Goal: Task Accomplishment & Management: Manage account settings

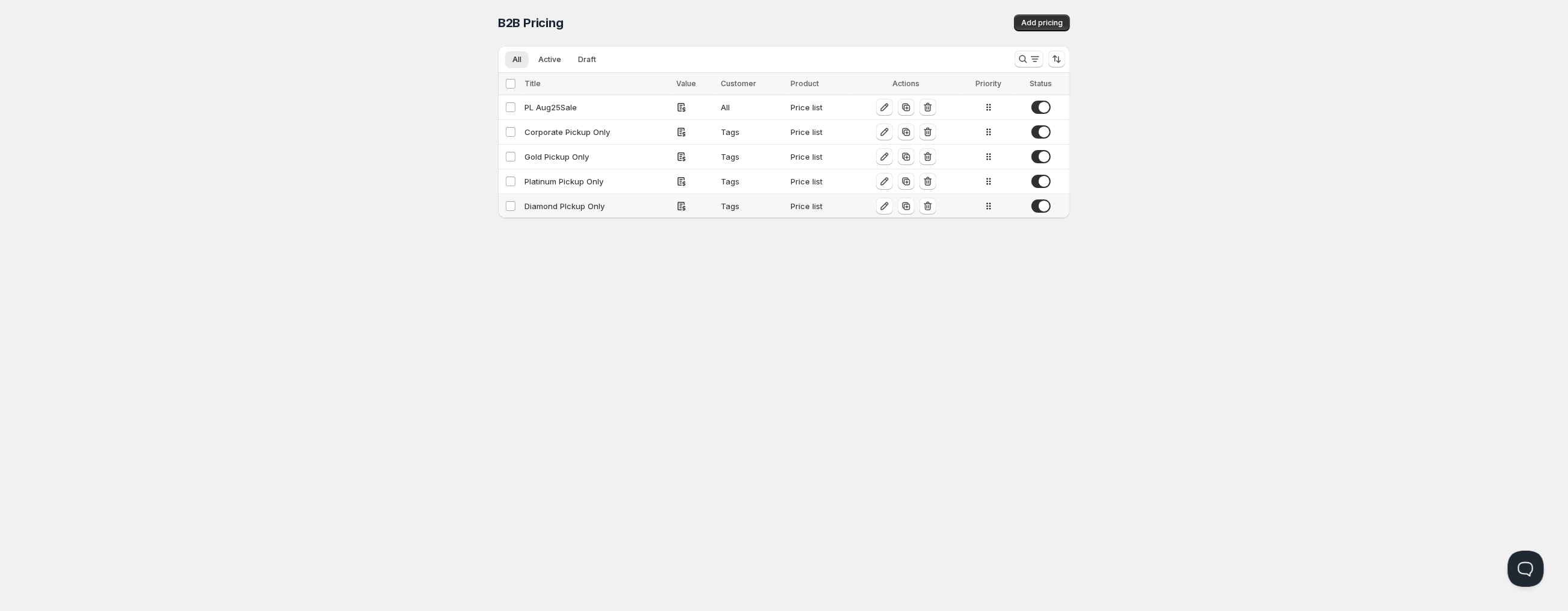
click at [562, 211] on div "Diamond PIckup Only" at bounding box center [597, 206] width 144 height 12
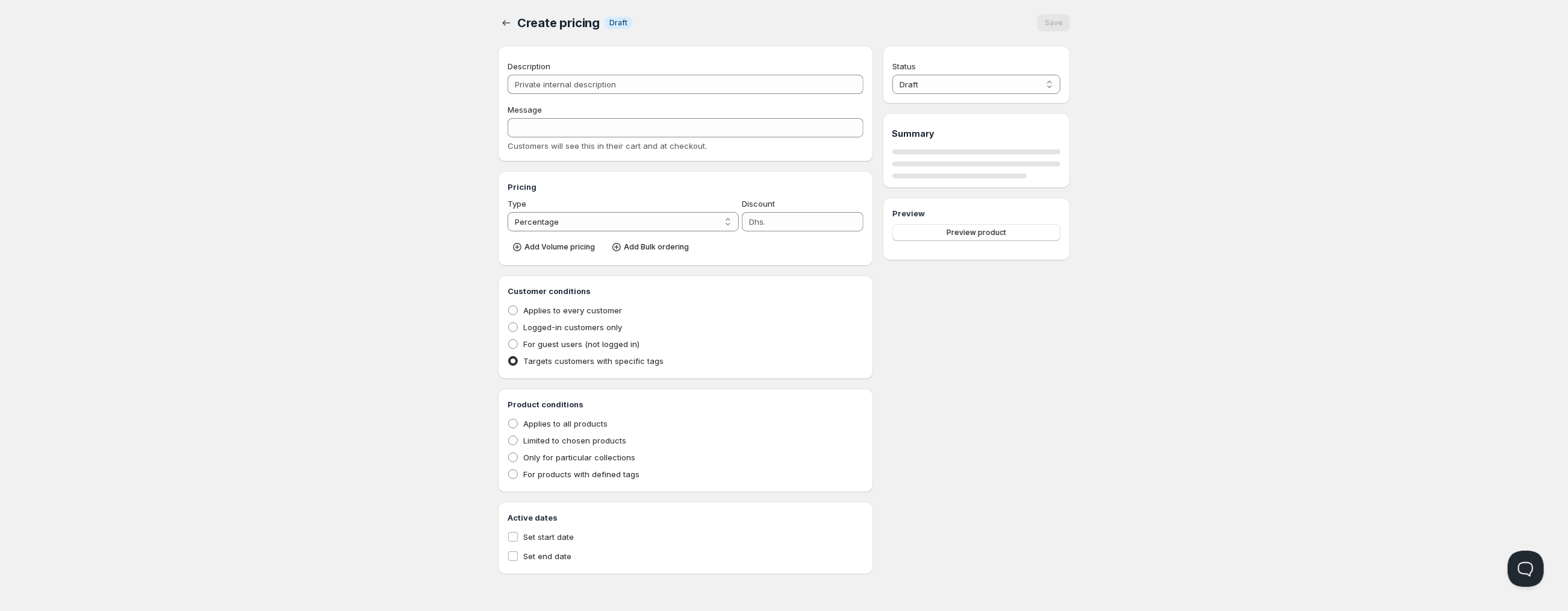
type input "Diamond PIckup Only"
type input "DIAMOND_PICKUP_ONLY"
radio input "true"
select select "1"
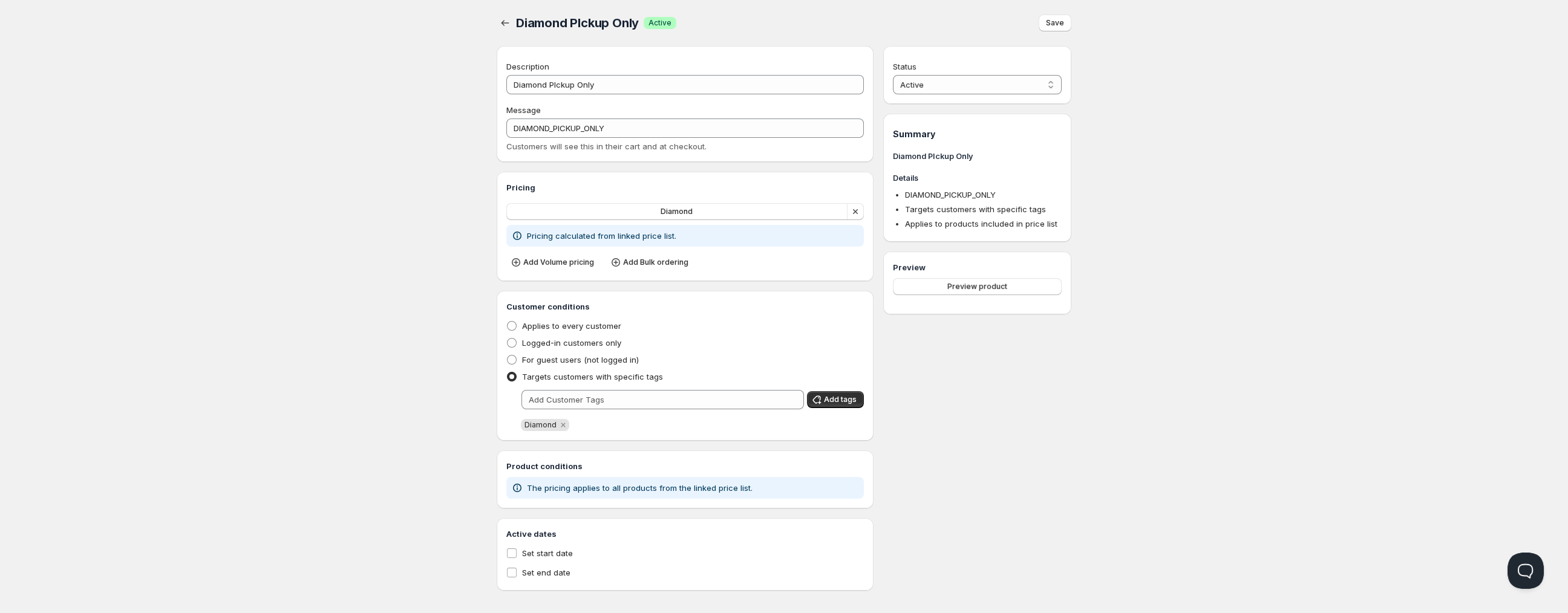
click at [562, 424] on icon "Remove Diamond" at bounding box center [562, 424] width 4 height 4
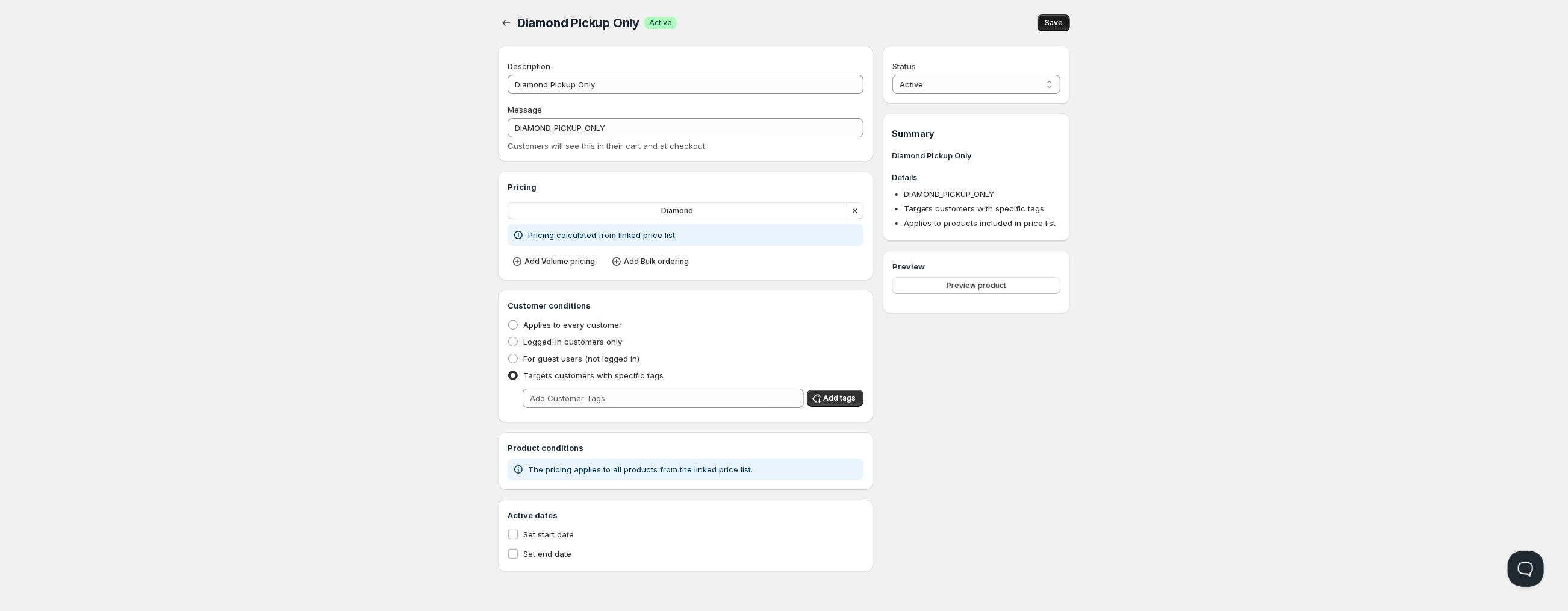
click at [1051, 25] on span "Save" at bounding box center [1053, 23] width 18 height 10
click at [502, 22] on icon "button" at bounding box center [507, 23] width 12 height 12
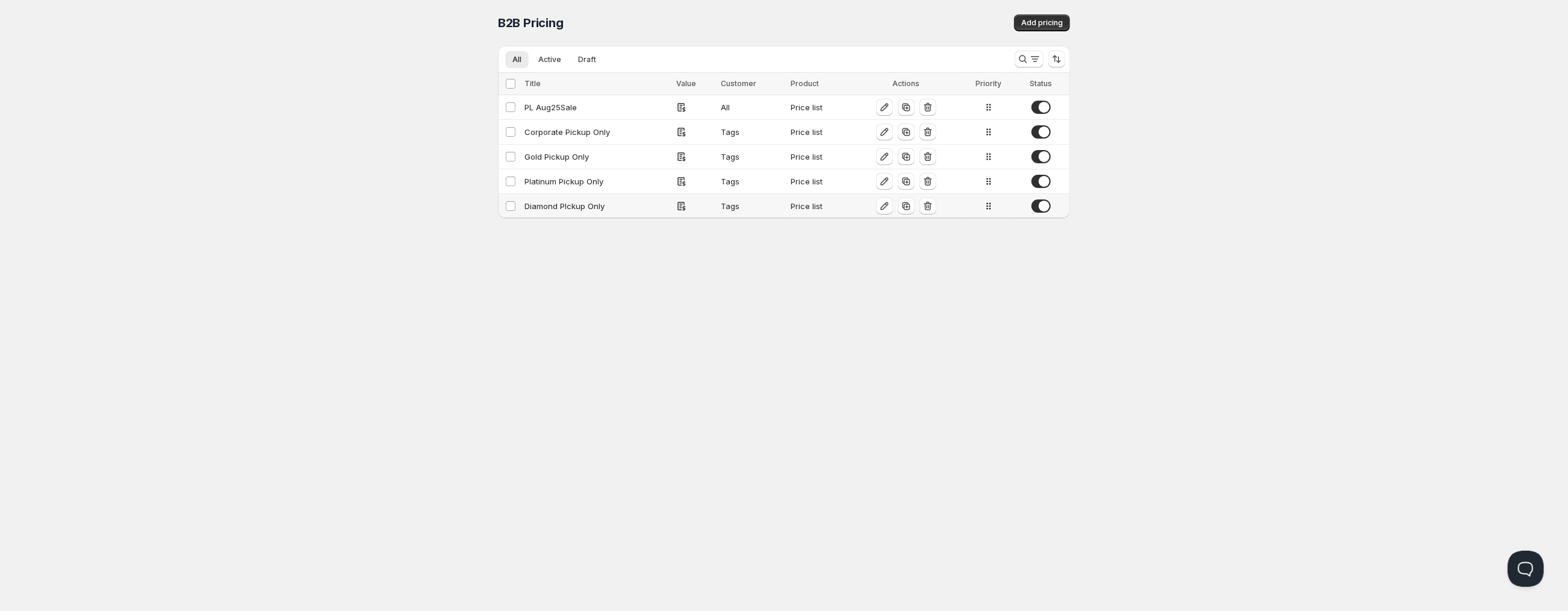
click at [559, 210] on div "Diamond PIckup Only" at bounding box center [597, 206] width 144 height 12
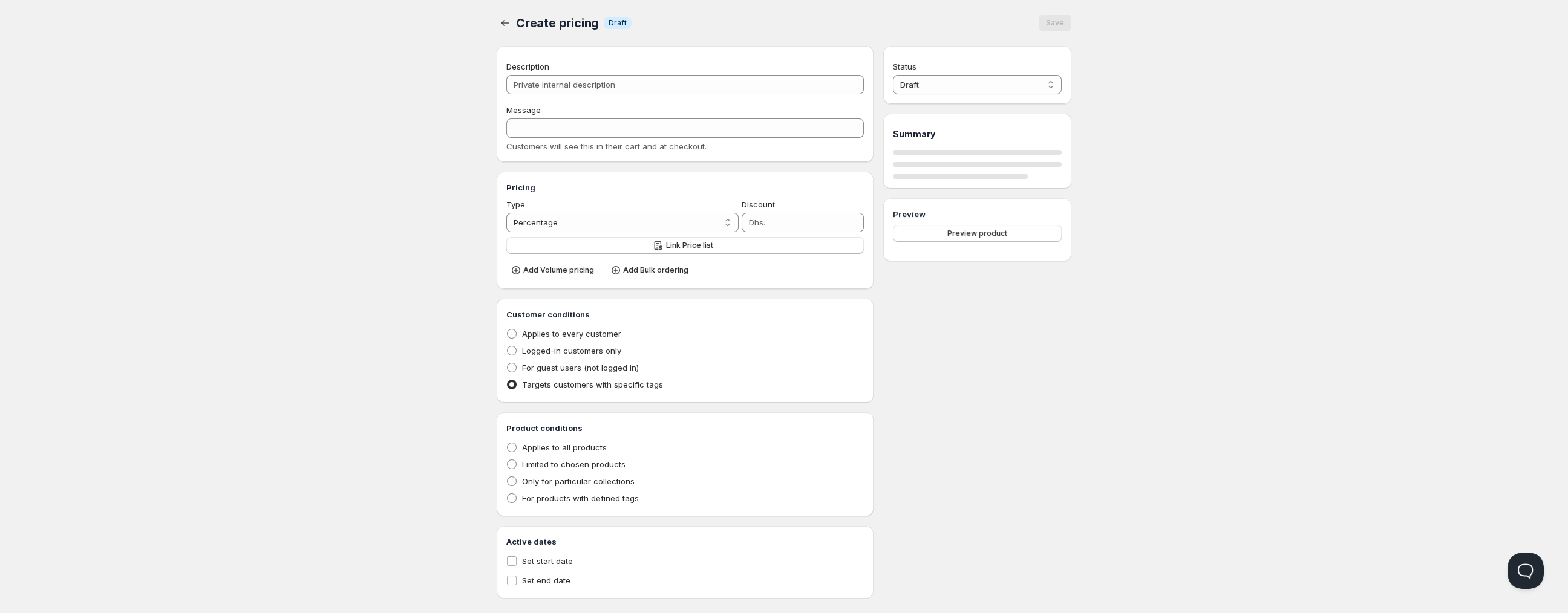
type input "Diamond PIckup Only"
type input "DIAMOND_PICKUP_ONLY"
radio input "true"
select select "1"
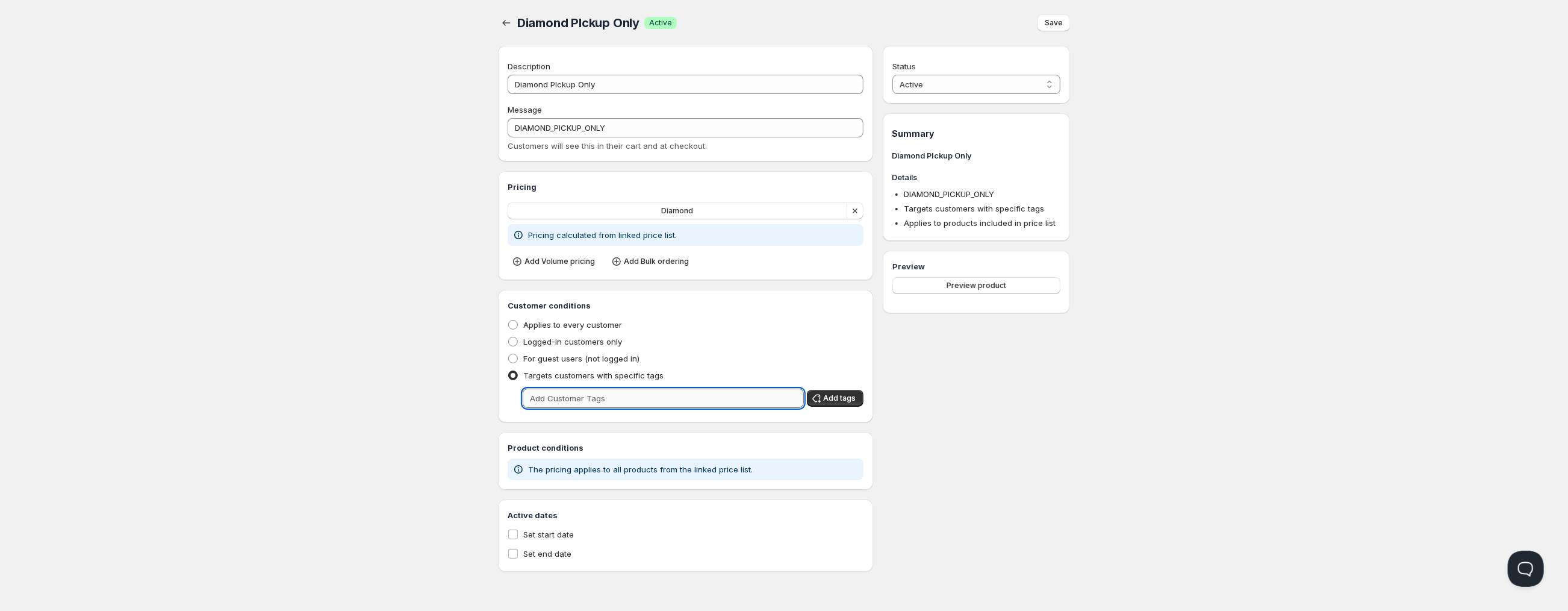
click at [604, 398] on input "text" at bounding box center [663, 398] width 282 height 19
click at [585, 401] on input "diamon" at bounding box center [652, 398] width 260 height 19
click at [553, 403] on input "diamon" at bounding box center [652, 398] width 260 height 19
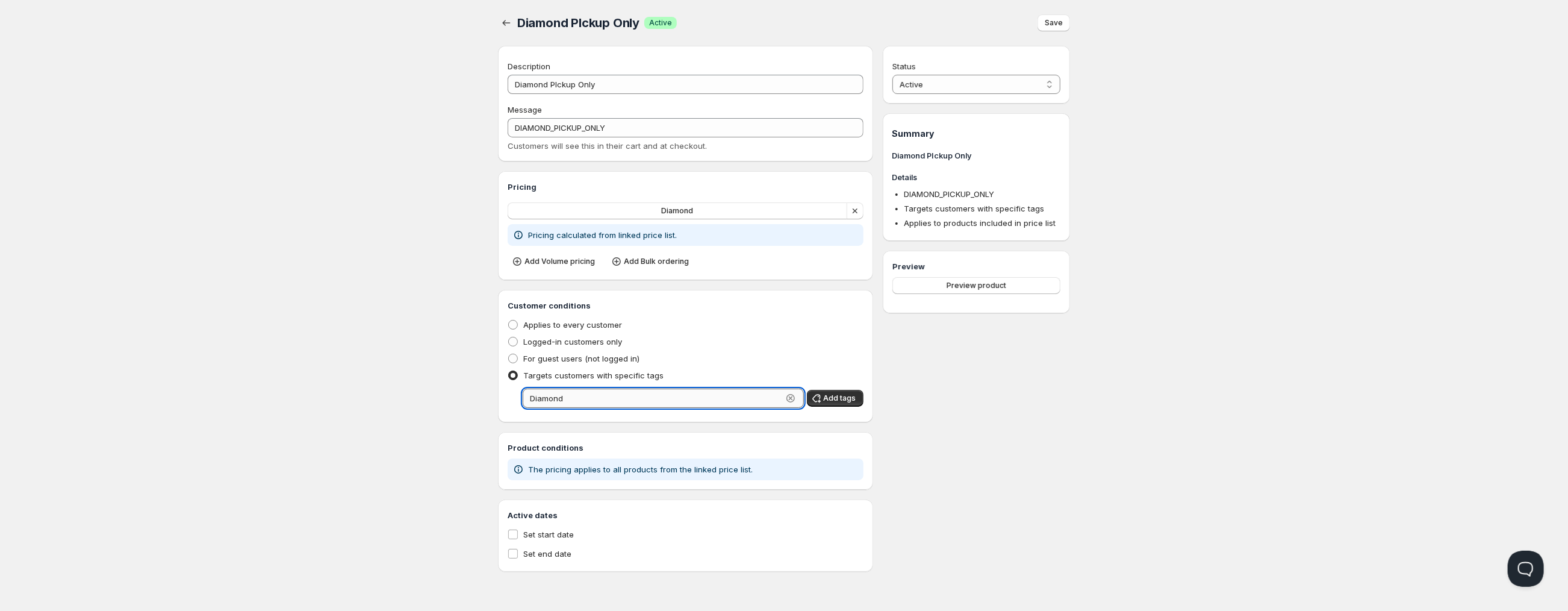
type input "Diamond"
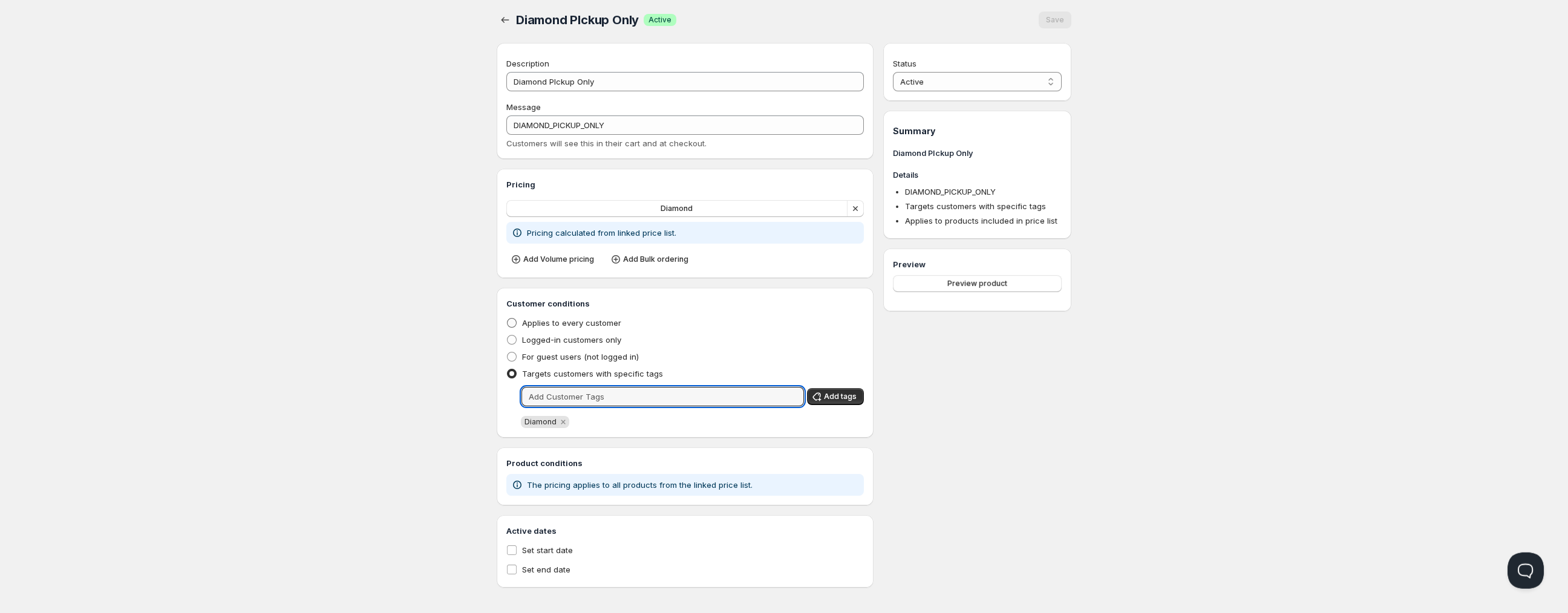
scroll to position [7, 0]
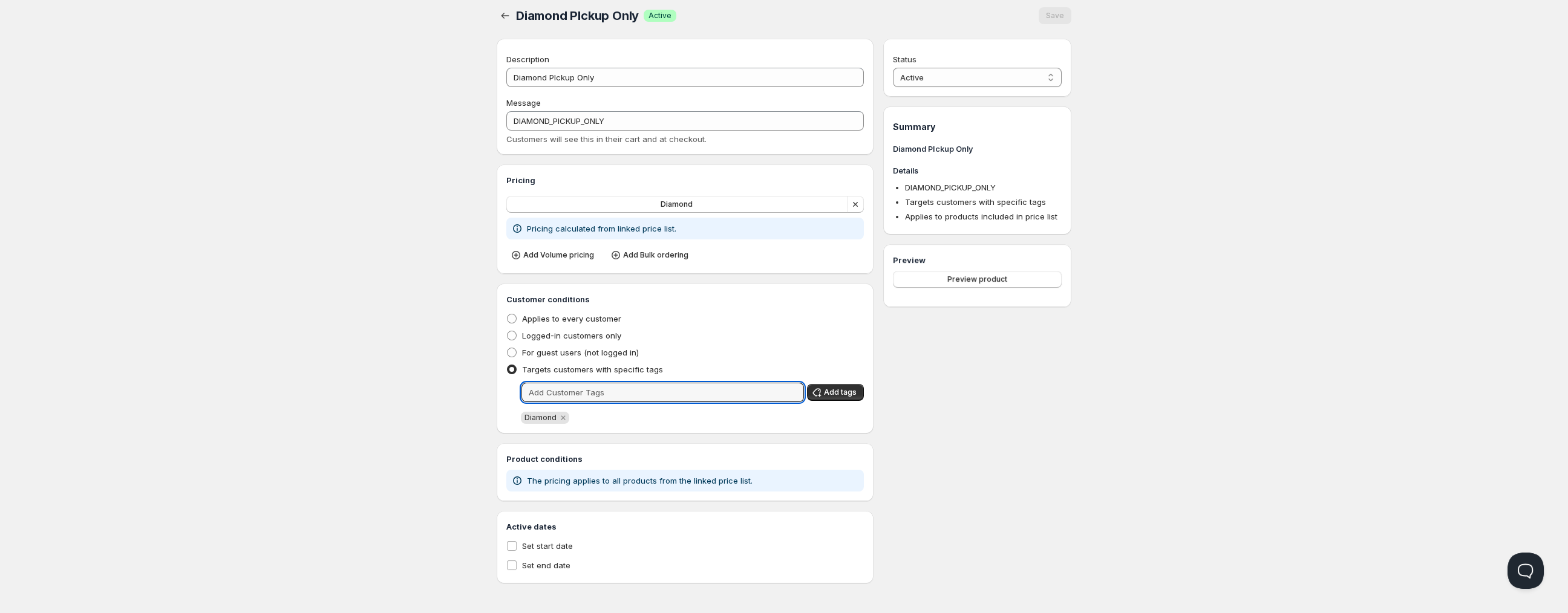
click at [854, 206] on icon "button" at bounding box center [856, 204] width 12 height 12
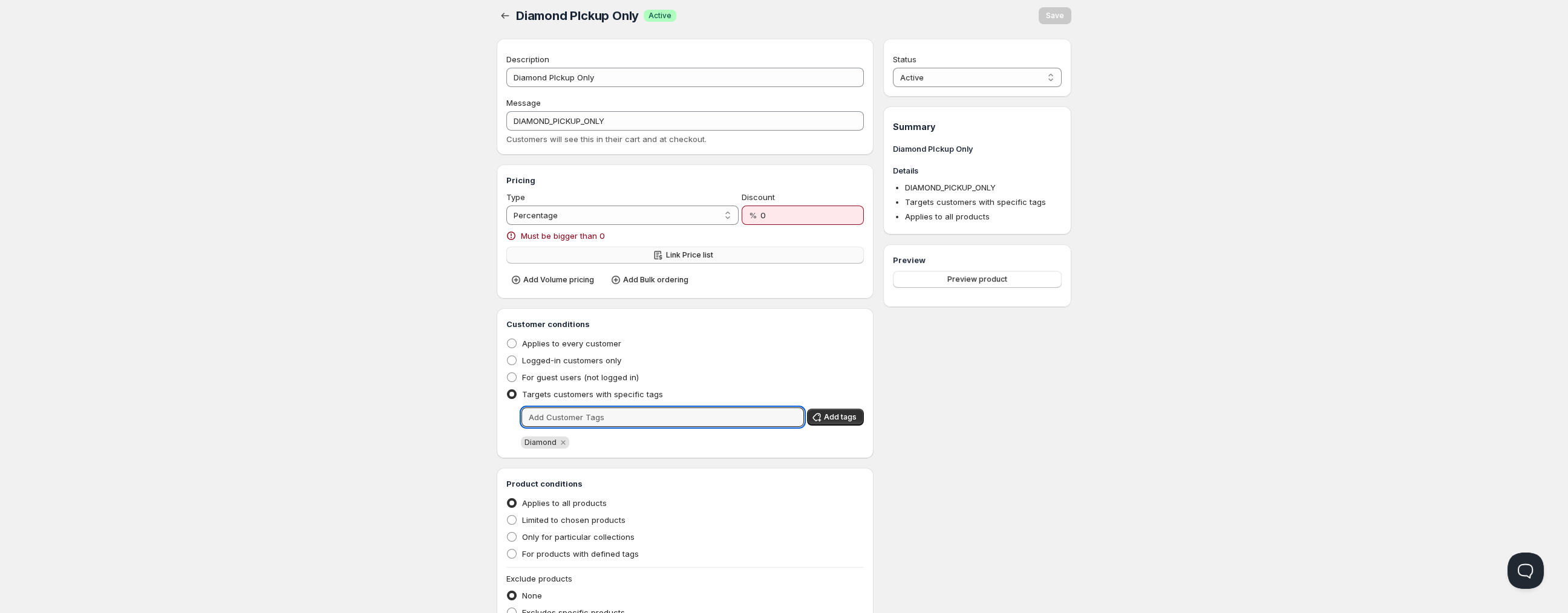
click at [710, 256] on span "Link Price list" at bounding box center [689, 254] width 47 height 10
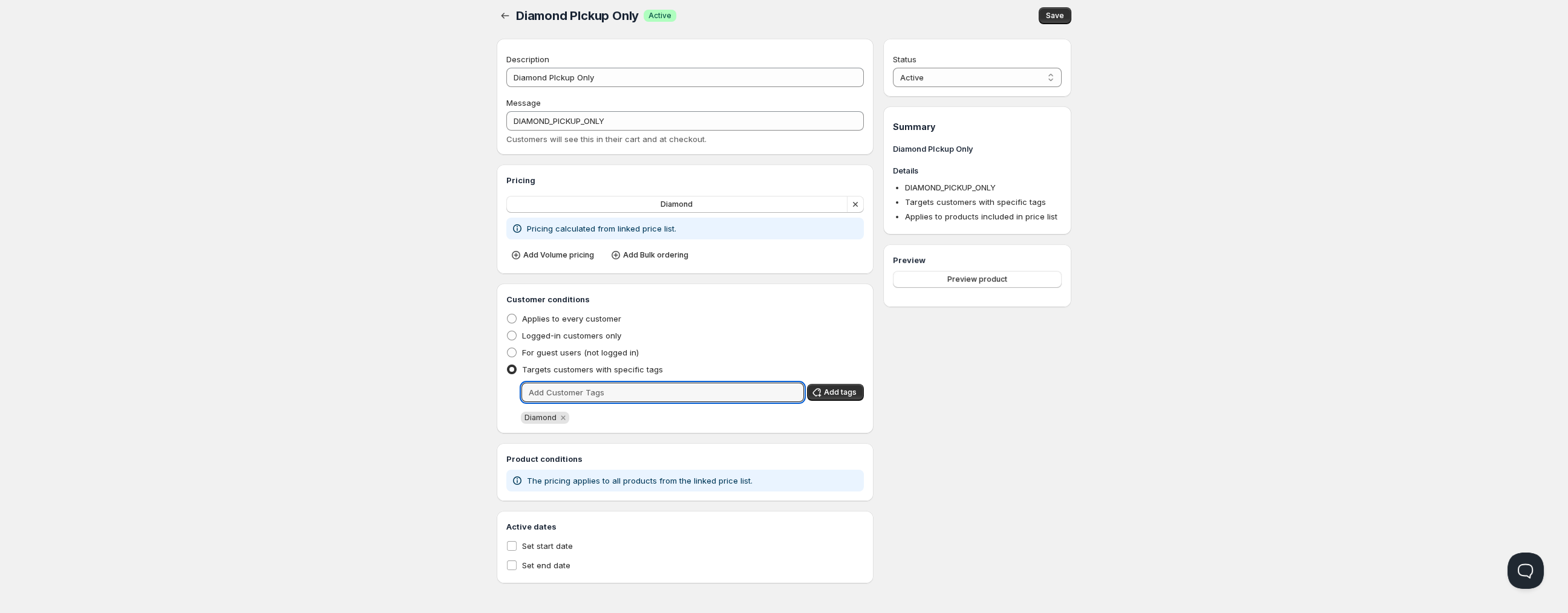
click at [1066, 19] on button "Save" at bounding box center [1054, 15] width 33 height 17
click at [977, 433] on div "Status Active Draft Active Summary Diamond PIckup Only Details DIAMOND_PICKUP_O…" at bounding box center [977, 311] width 188 height 545
click at [503, 18] on icon "button" at bounding box center [506, 16] width 12 height 12
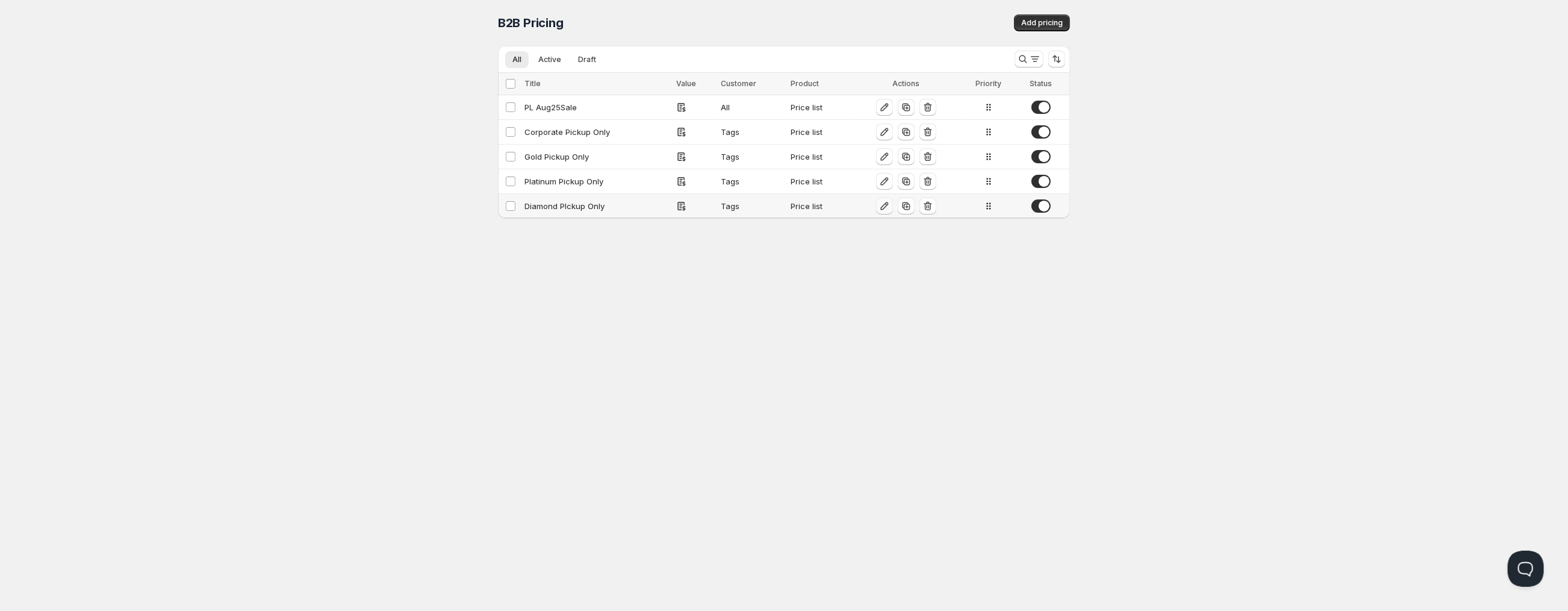
click at [882, 208] on icon "button" at bounding box center [884, 206] width 8 height 8
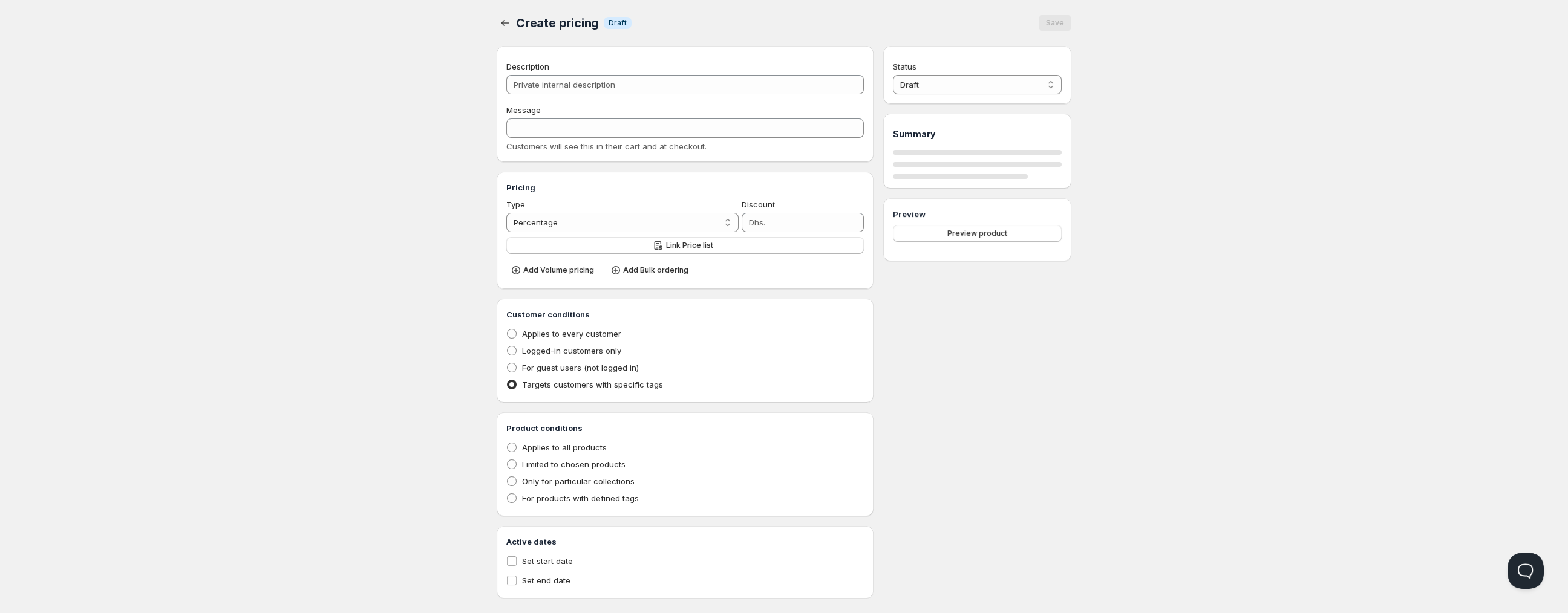
type input "Diamond PIckup Only"
type input "DIAMOND_PICKUP_ONLY"
radio input "true"
select select "1"
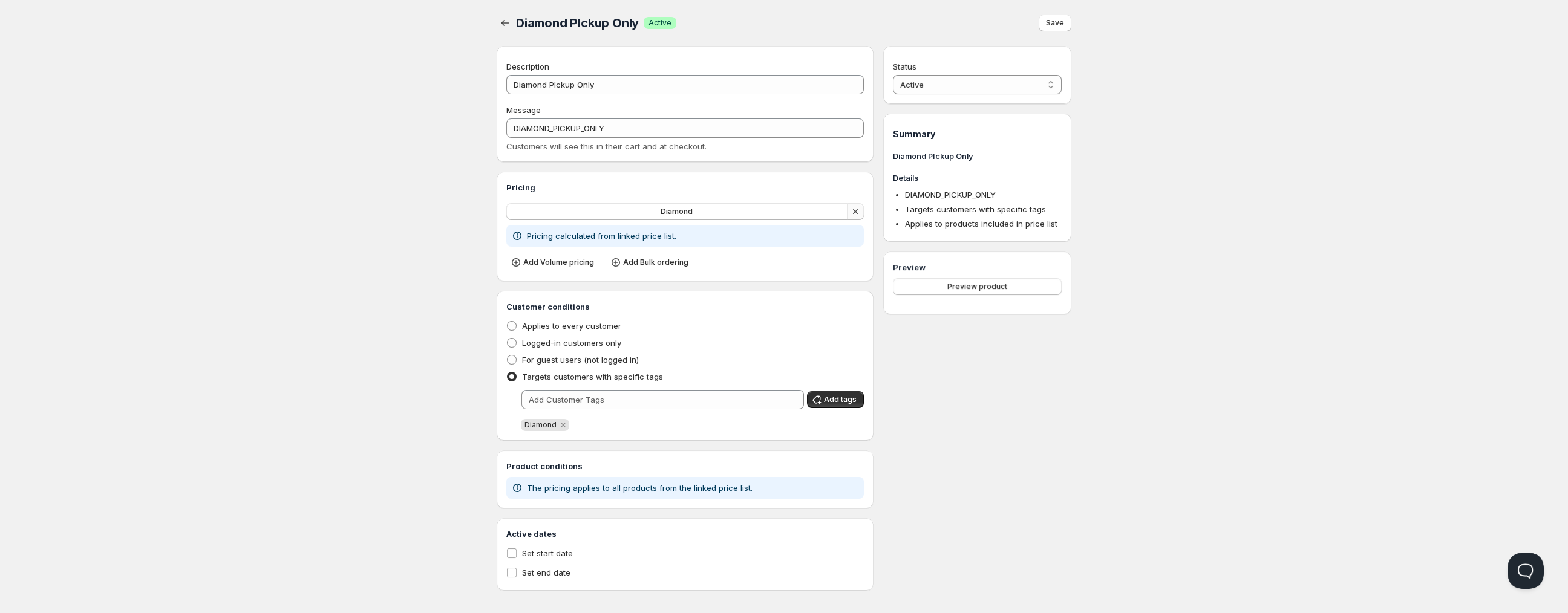
click at [854, 213] on icon "button" at bounding box center [855, 211] width 4 height 4
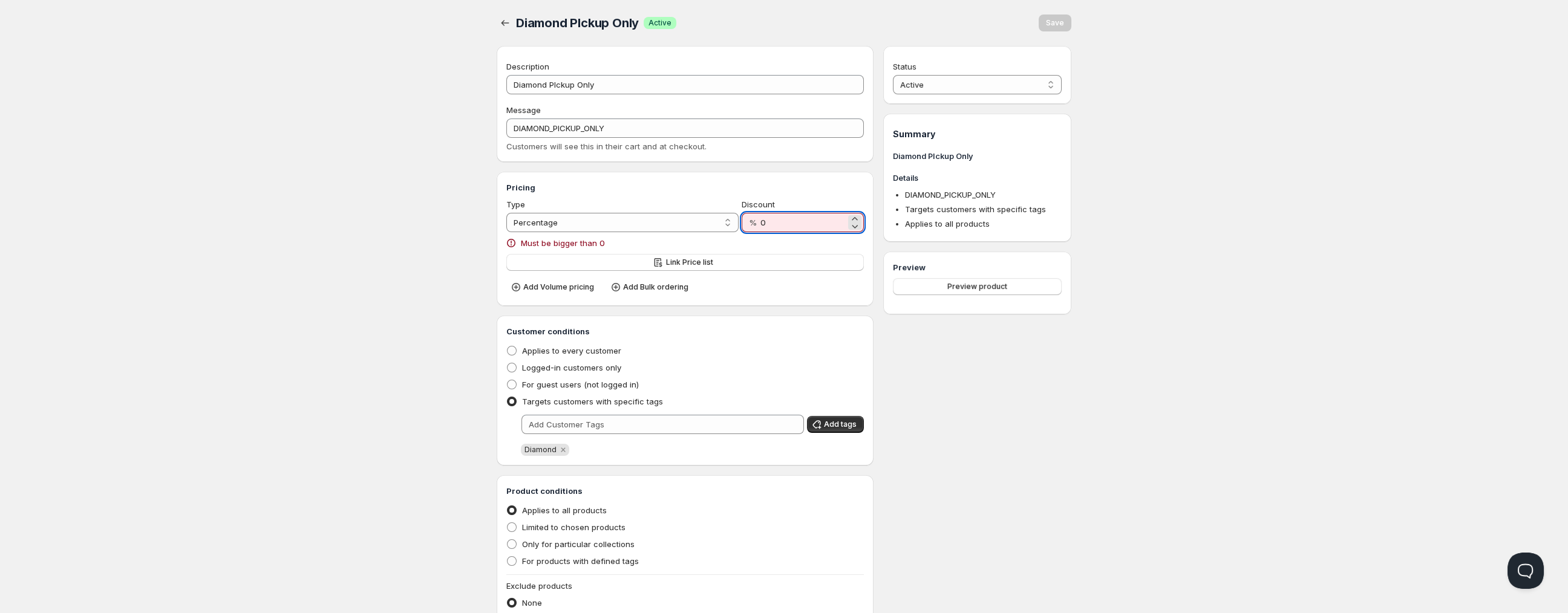
click at [814, 225] on input "0" at bounding box center [803, 223] width 86 height 19
select select "2"
click option "Absolute" at bounding box center [0, 0] width 0 height 0
click at [801, 223] on input "0" at bounding box center [807, 223] width 77 height 19
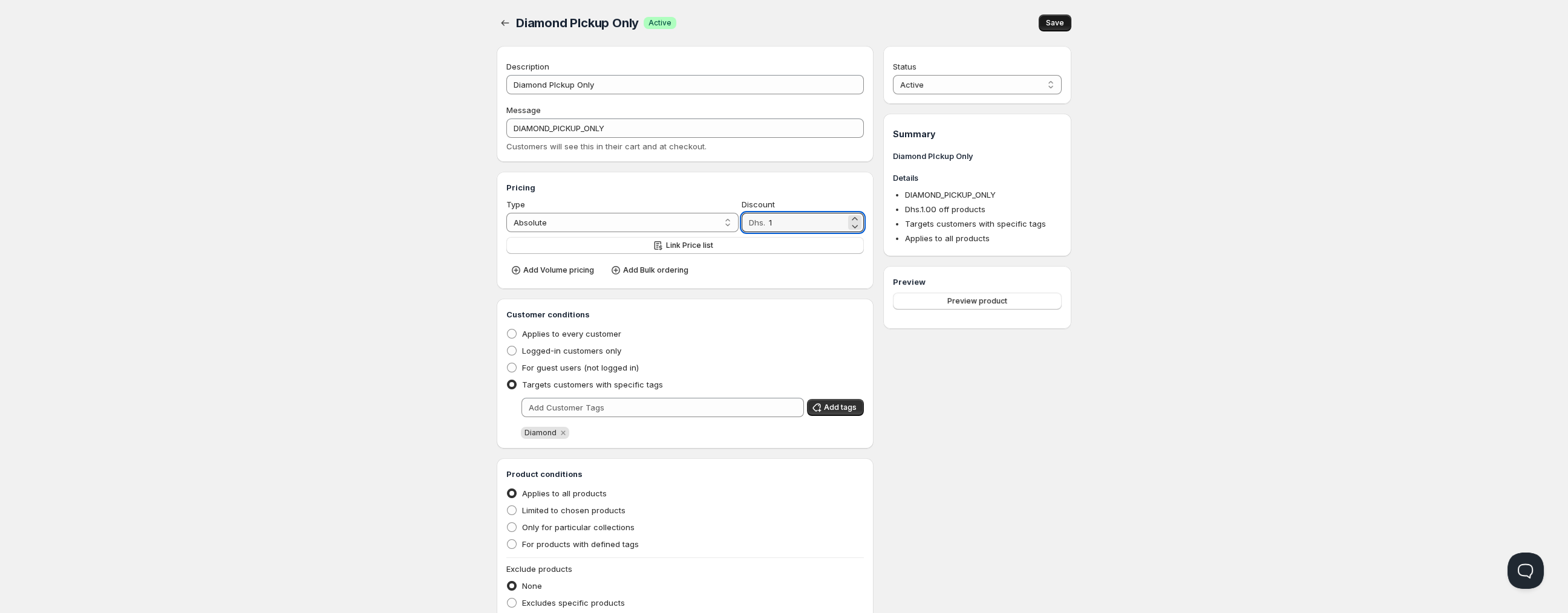
type input "1"
click at [1065, 24] on button "Save" at bounding box center [1054, 22] width 33 height 17
click at [507, 24] on icon "button" at bounding box center [506, 23] width 12 height 12
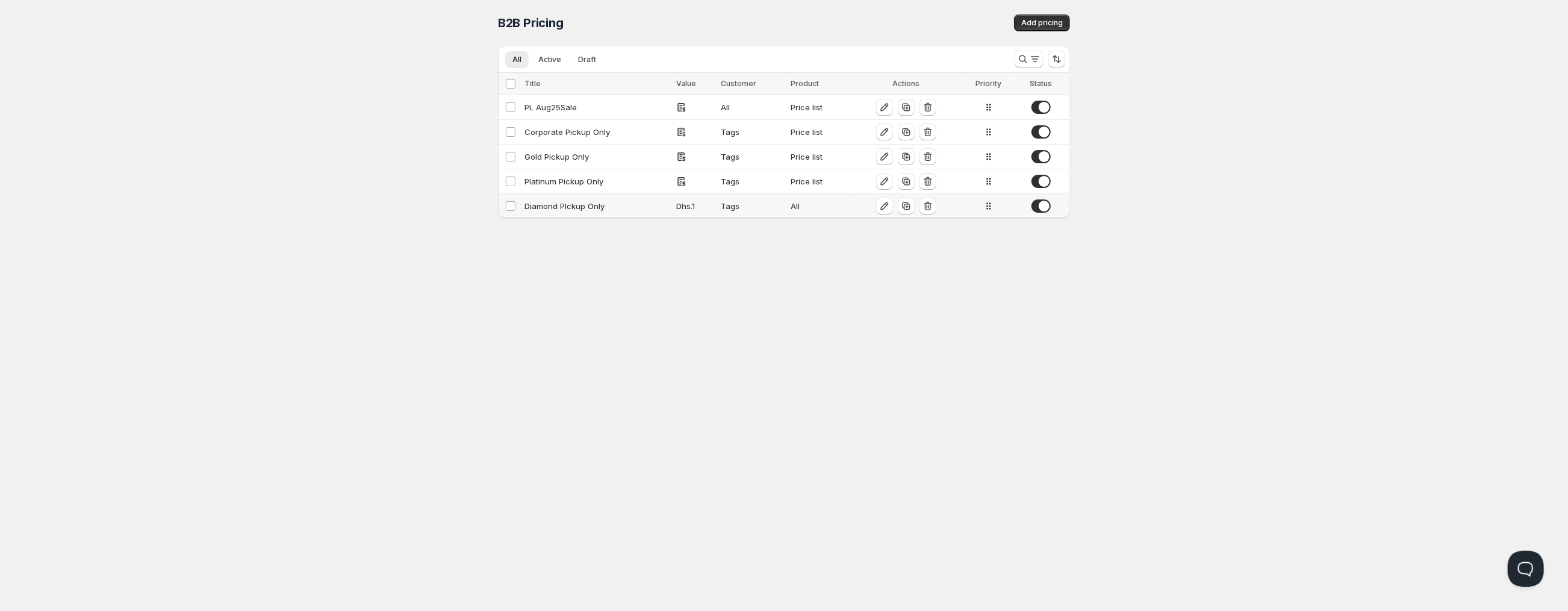
click at [565, 202] on div "Diamond PIckup Only" at bounding box center [597, 206] width 144 height 12
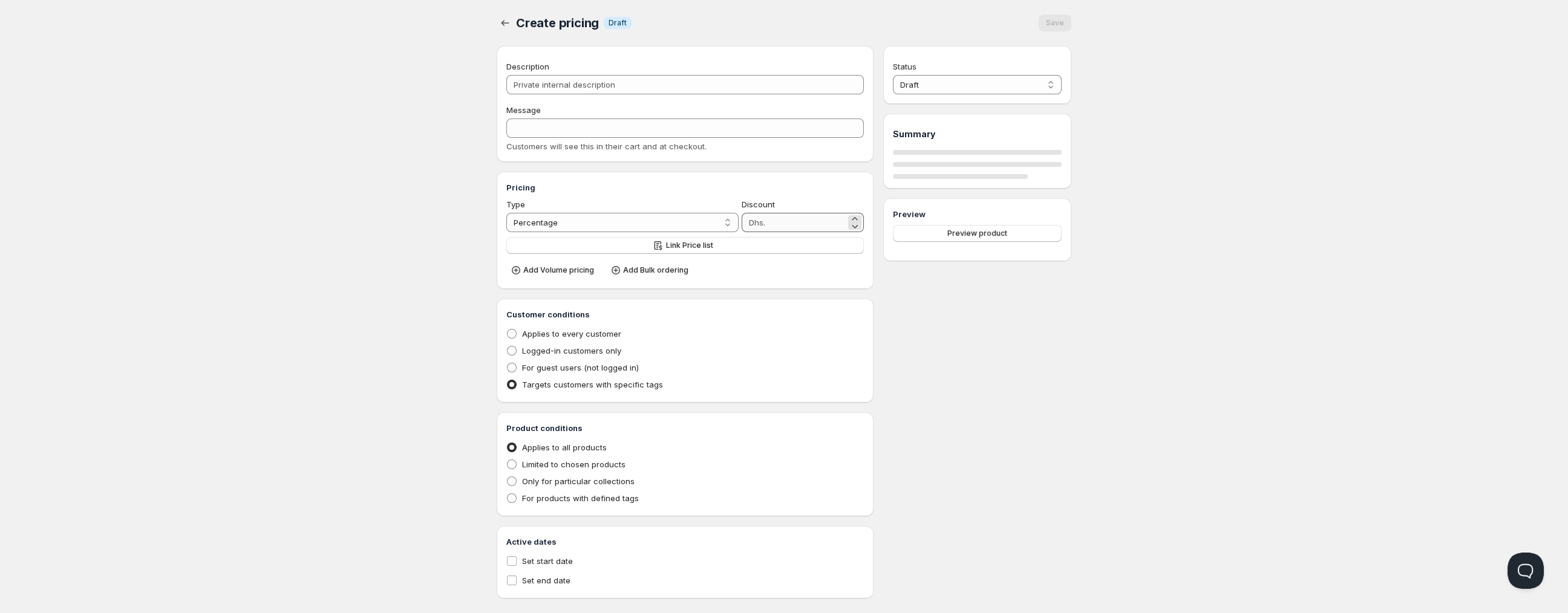
type input "Diamond PIckup Only"
type input "DIAMOND_PICKUP_ONLY"
select select "2"
type input "1"
radio input "true"
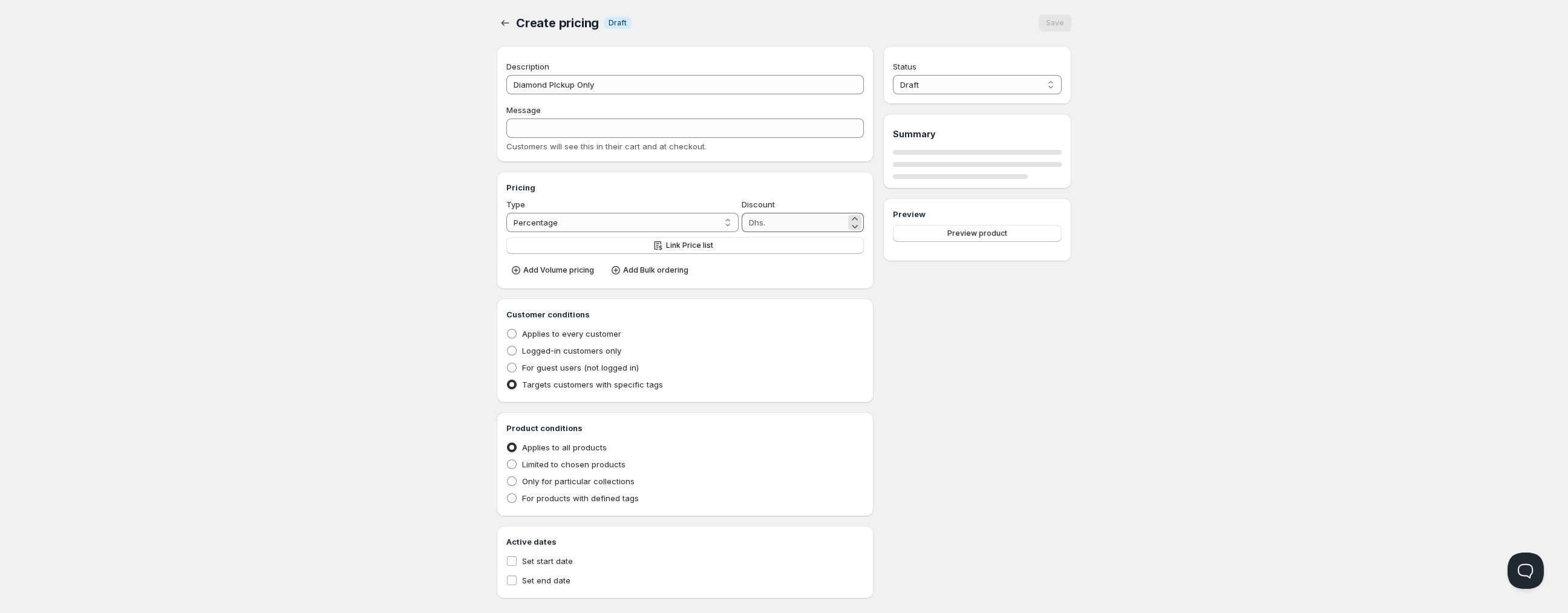
radio input "true"
select select "1"
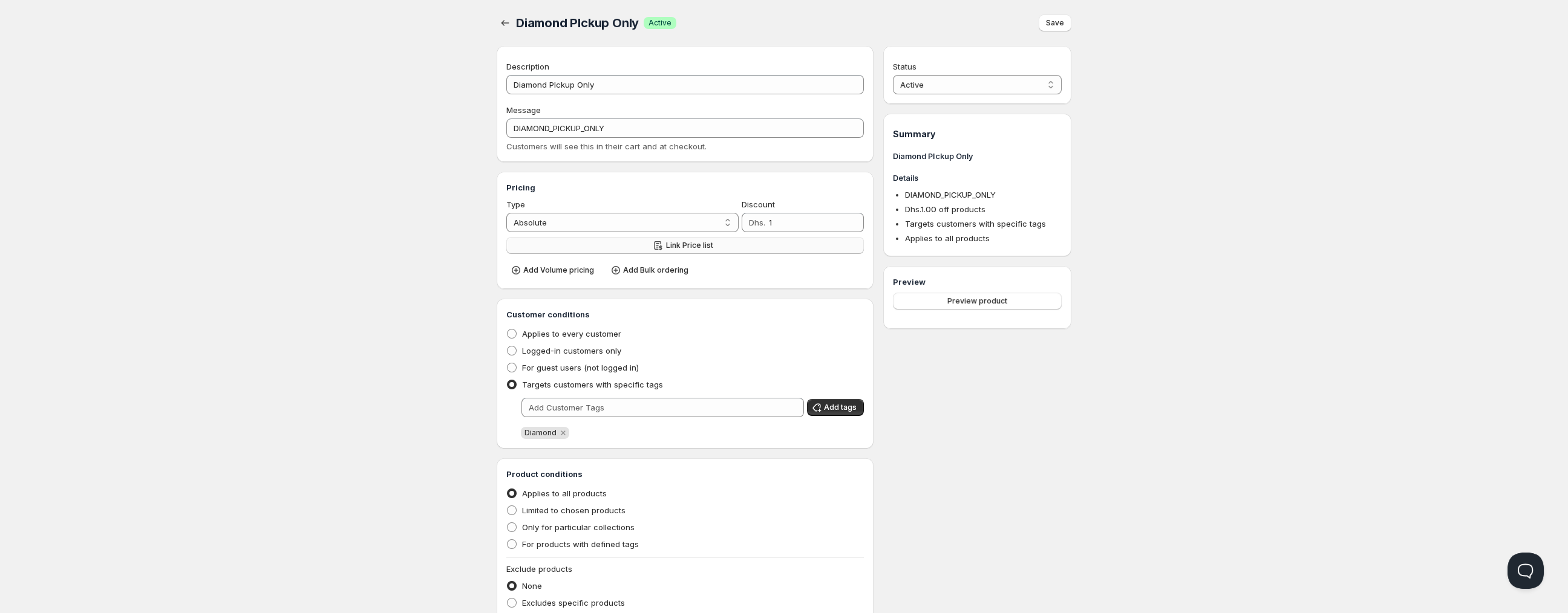
click at [674, 246] on span "Link Price list" at bounding box center [689, 245] width 47 height 10
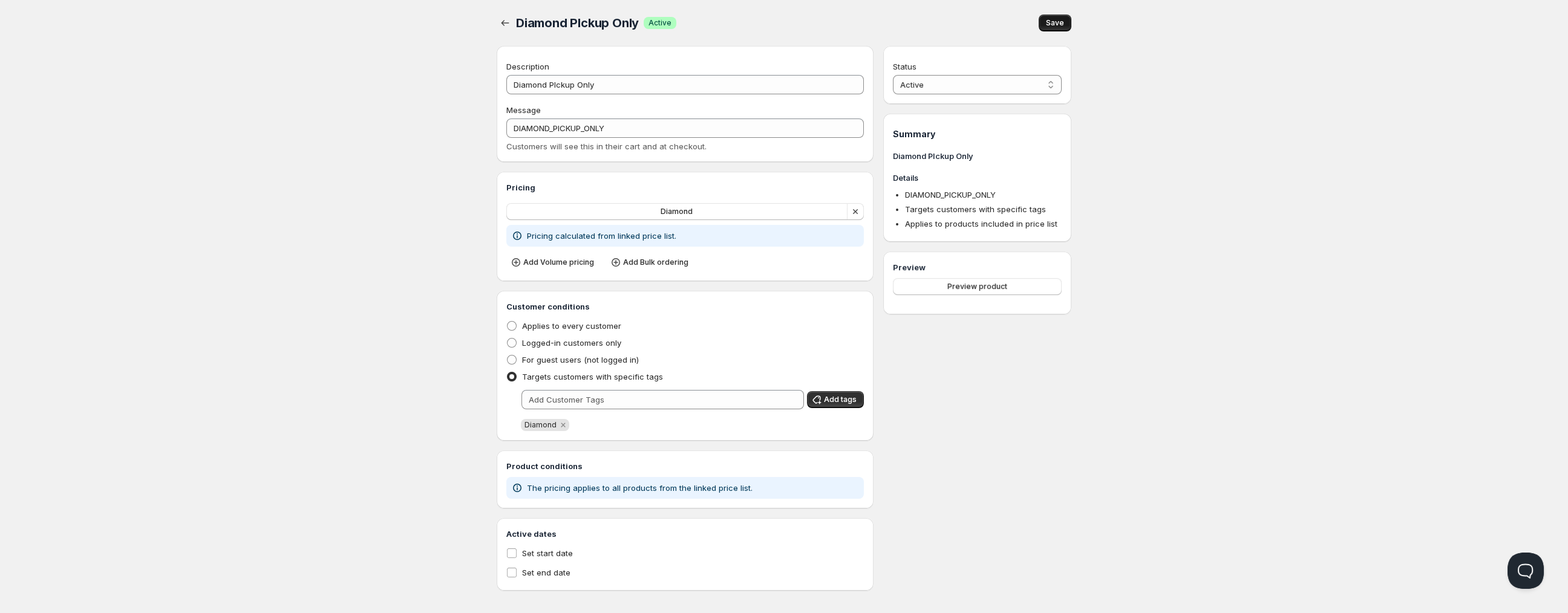
click at [1062, 18] on button "Save" at bounding box center [1054, 22] width 33 height 17
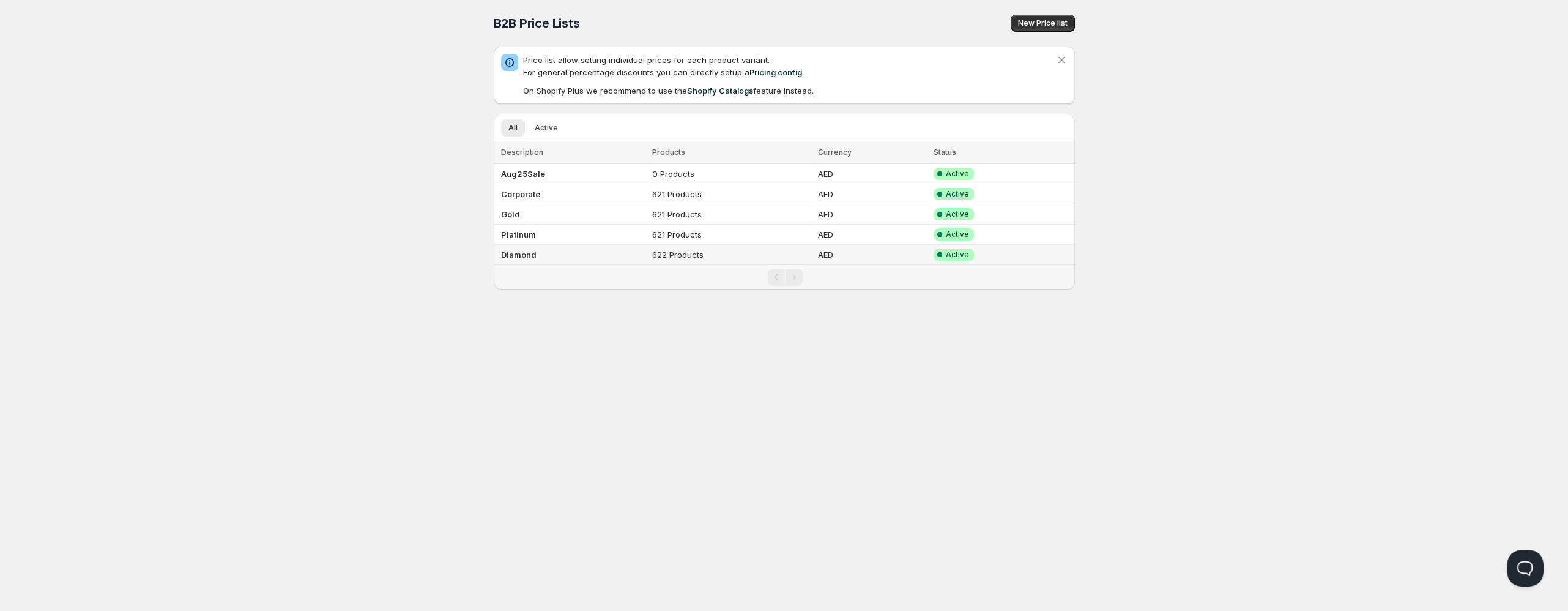
click at [521, 256] on b "Diamond" at bounding box center [519, 254] width 36 height 10
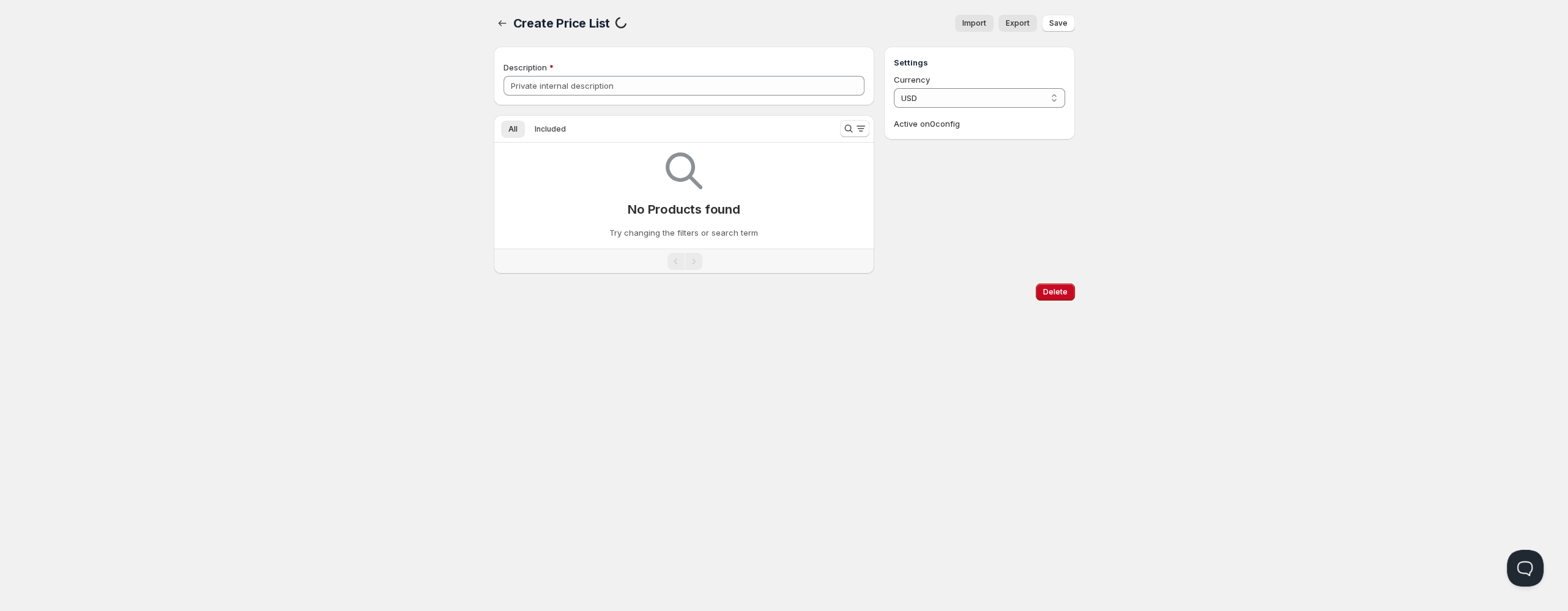
type input "Diamond"
select select "AED"
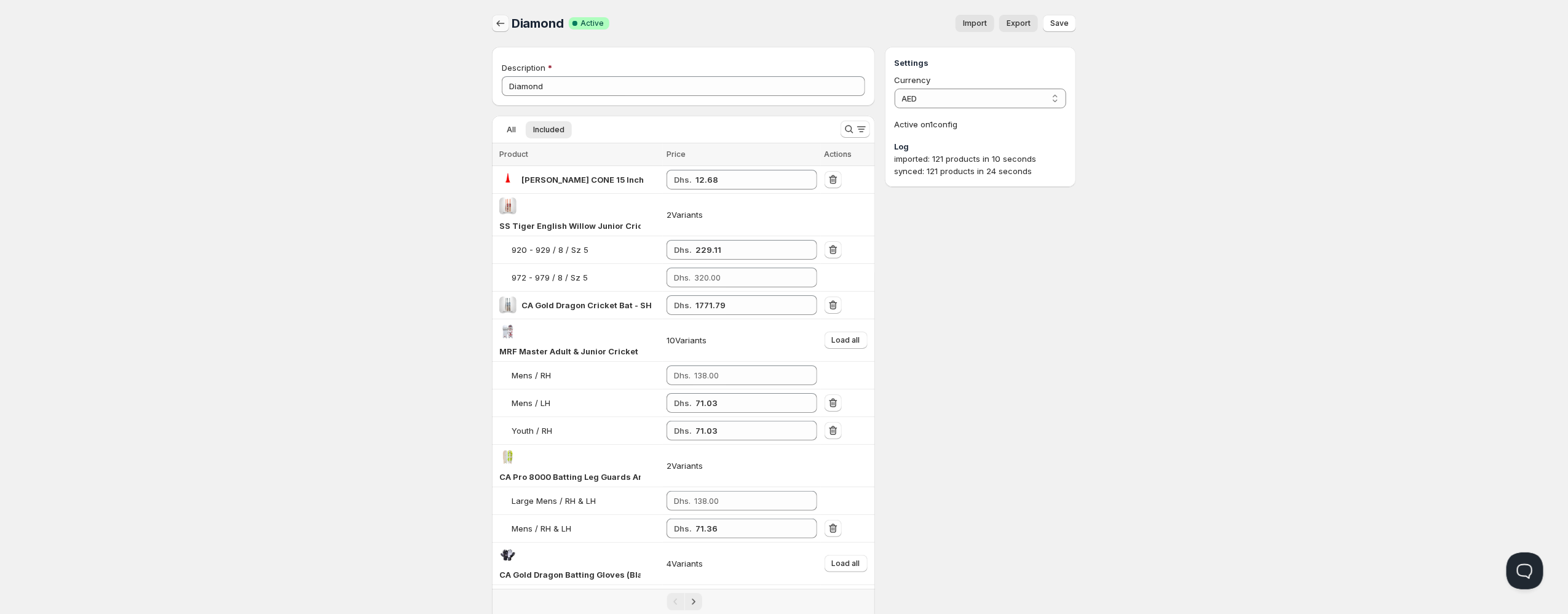
click at [501, 19] on icon "button" at bounding box center [501, 23] width 13 height 13
